Goal: Information Seeking & Learning: Learn about a topic

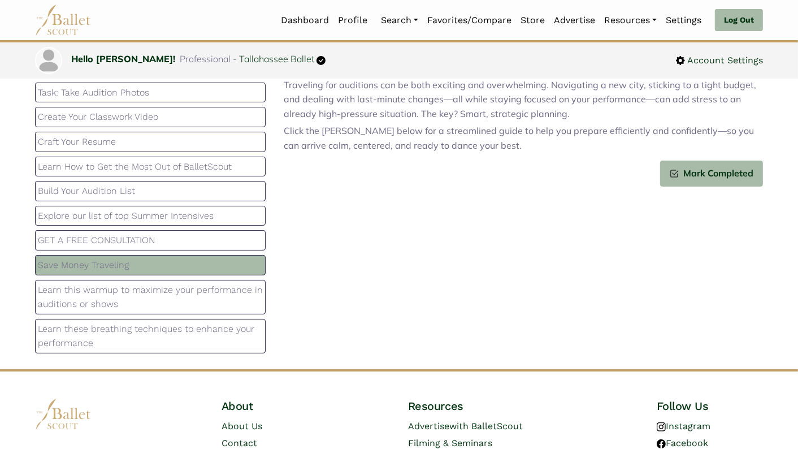
scroll to position [140, 0]
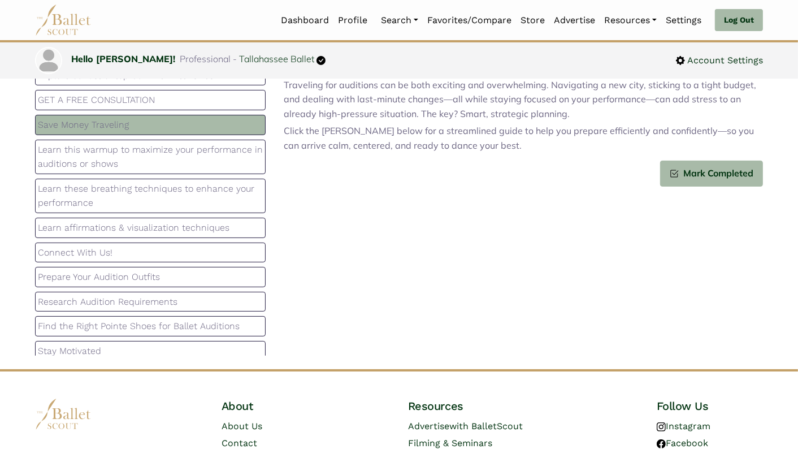
click at [154, 152] on p "Learn this warmup to maximize your performance in auditions or shows" at bounding box center [150, 156] width 225 height 29
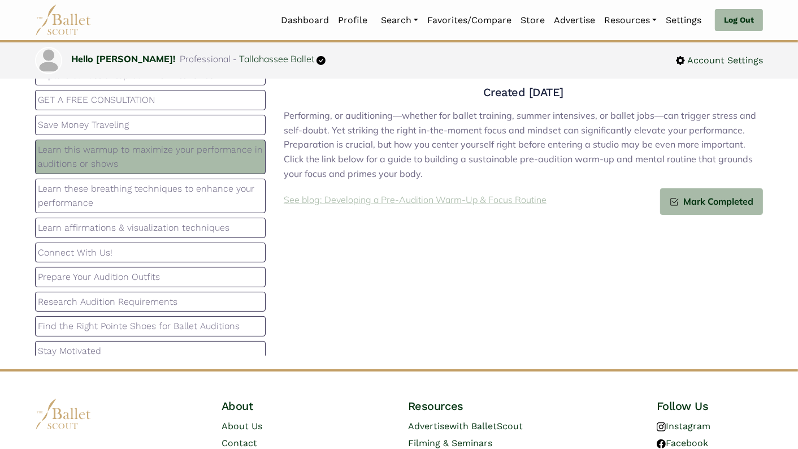
click at [457, 201] on p "See blog: Developing a Pre-Audition Warm-Up & Focus Routine" at bounding box center [415, 200] width 263 height 15
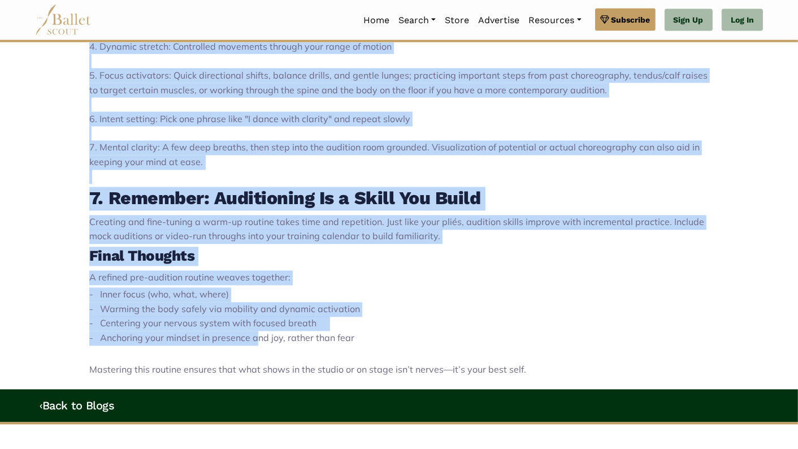
scroll to position [1672, 0]
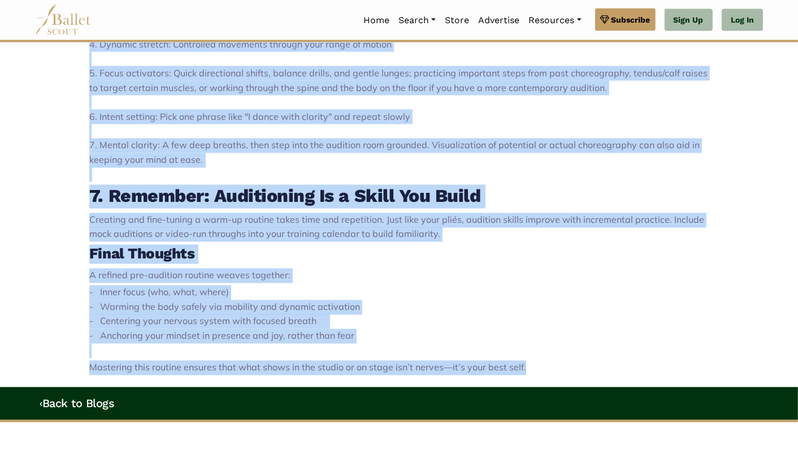
drag, startPoint x: 89, startPoint y: 245, endPoint x: 527, endPoint y: 353, distance: 450.9
copy div "Developing a Pre-Audition or Performance Warm-Up & Focus Routine Performing, or…"
